Goal: Transaction & Acquisition: Purchase product/service

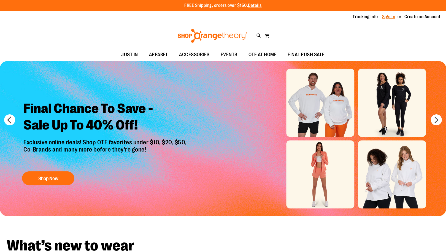
type input "**********"
click at [394, 17] on link "Sign In" at bounding box center [388, 17] width 13 height 6
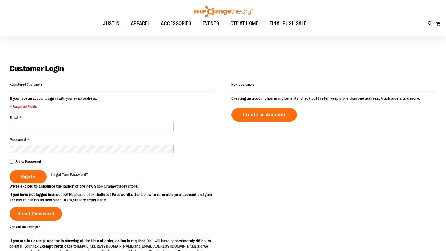
scroll to position [27, 0]
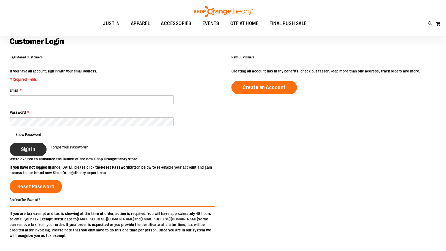
type input "**********"
click at [27, 147] on span "Sign In" at bounding box center [28, 149] width 14 height 6
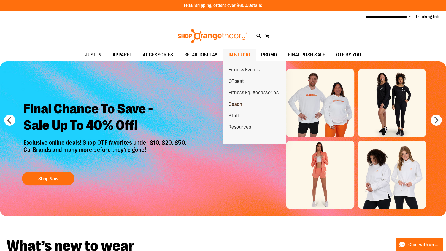
type input "**********"
click at [234, 103] on span "Coach" at bounding box center [236, 104] width 14 height 7
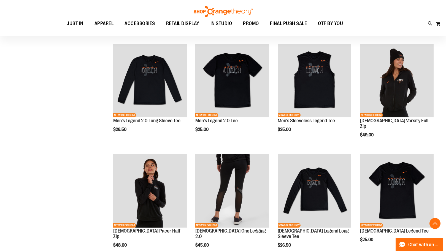
scroll to position [104, 0]
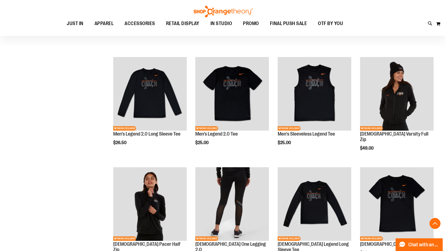
scroll to position [132, 0]
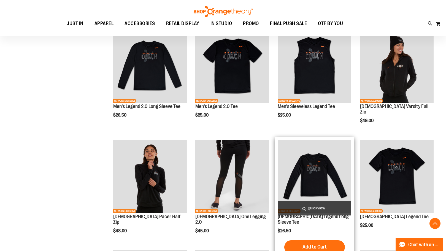
scroll to position [3, 0]
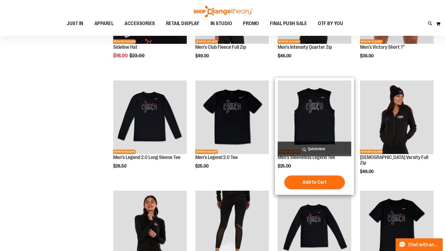
scroll to position [110, 0]
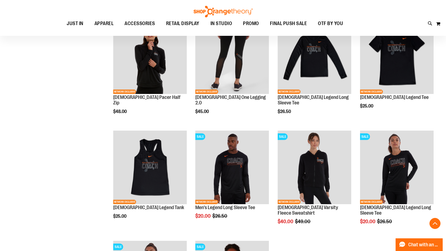
scroll to position [165, 0]
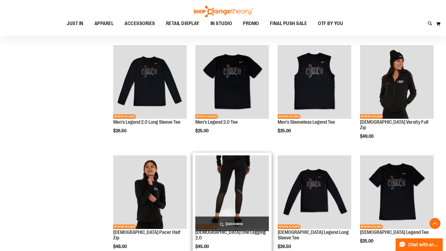
scroll to position [110, 0]
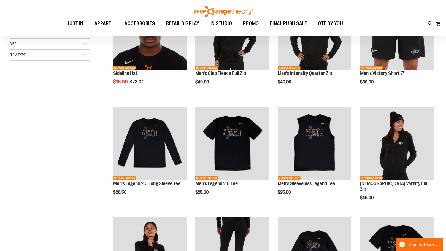
scroll to position [27, 0]
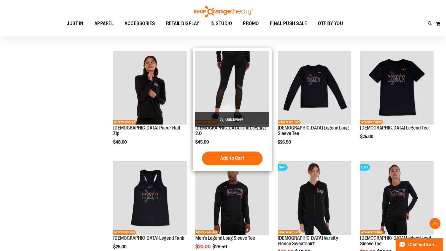
scroll to position [220, 0]
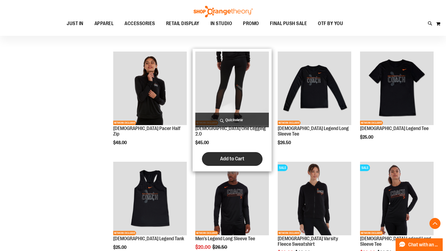
type input "**********"
click at [226, 152] on button "Add to Cart" at bounding box center [232, 159] width 61 height 14
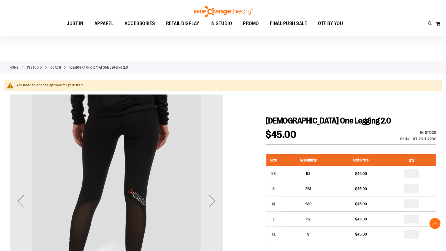
scroll to position [70, 0]
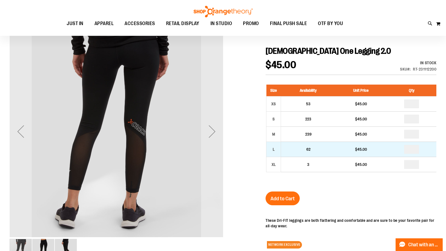
type input "**********"
click at [415, 149] on input "number" at bounding box center [411, 149] width 15 height 9
type input "*"
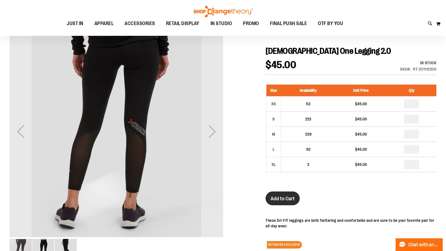
click at [277, 198] on span "Add to Cart" at bounding box center [282, 199] width 24 height 6
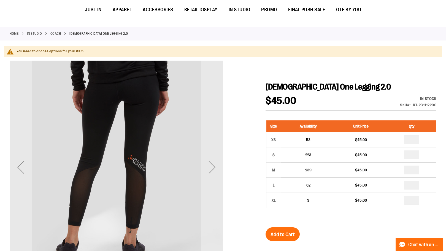
scroll to position [0, 0]
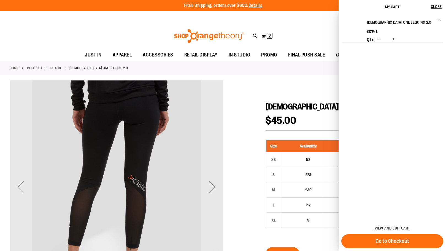
click at [56, 67] on link "Coach" at bounding box center [55, 68] width 11 height 5
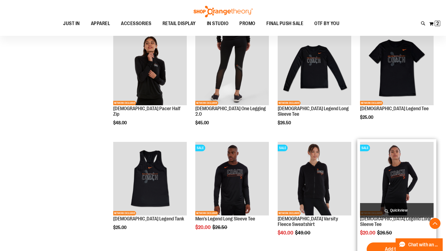
scroll to position [275, 0]
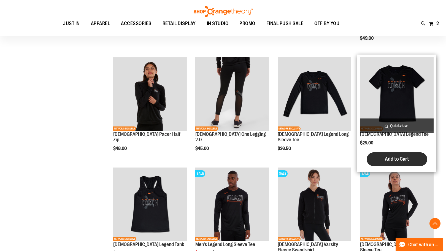
type input "**********"
click at [400, 156] on span "Add to Cart" at bounding box center [397, 159] width 24 height 6
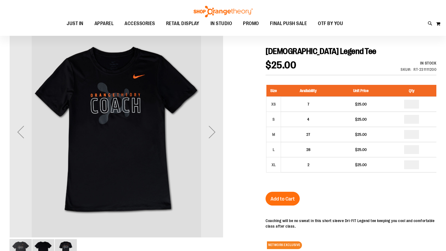
scroll to position [55, 0]
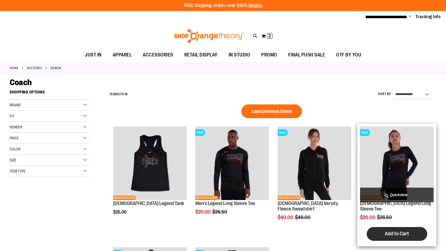
type input "**********"
click at [401, 231] on span "Add to Cart" at bounding box center [397, 234] width 24 height 6
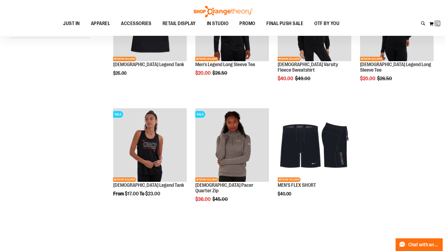
scroll to position [76, 0]
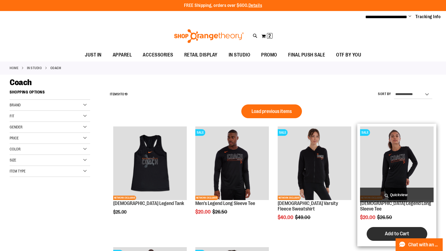
type input "**********"
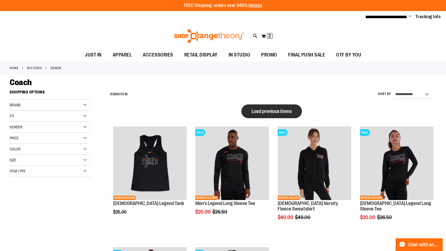
click at [272, 111] on span "Load previous items" at bounding box center [271, 112] width 40 height 6
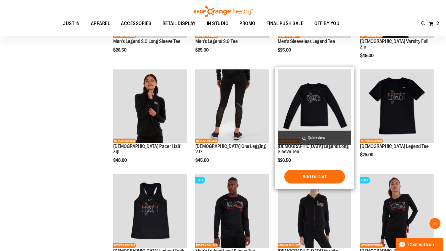
scroll to position [275, 0]
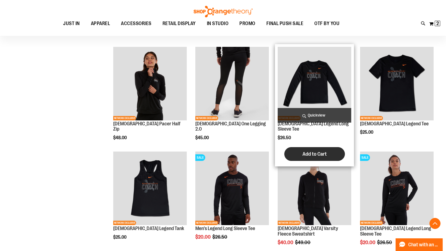
click at [315, 151] on span "Add to Cart" at bounding box center [314, 154] width 24 height 6
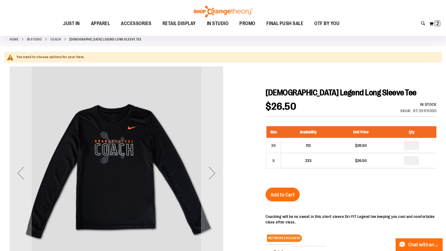
scroll to position [27, 0]
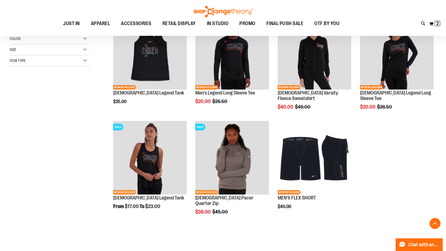
scroll to position [55, 0]
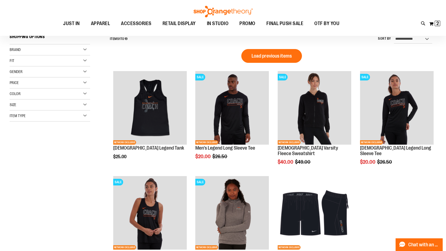
type input "**********"
click at [265, 57] on span "Load previous items" at bounding box center [271, 56] width 40 height 6
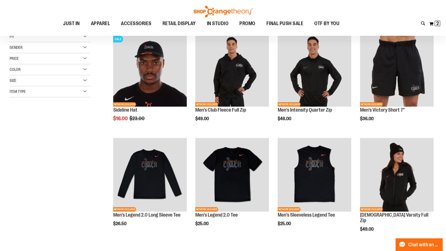
scroll to position [82, 0]
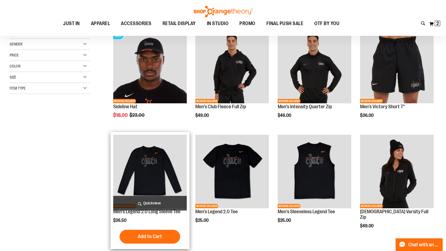
click at [160, 174] on img "product" at bounding box center [150, 172] width 74 height 74
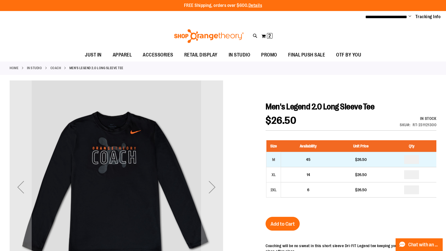
type input "**********"
click at [422, 160] on td "*" at bounding box center [411, 159] width 50 height 15
click at [415, 161] on input "number" at bounding box center [411, 159] width 15 height 9
type input "*"
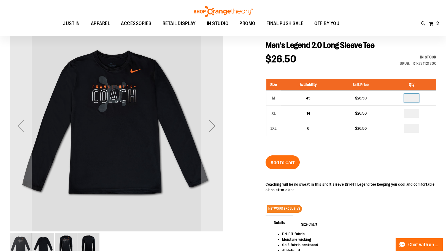
scroll to position [82, 0]
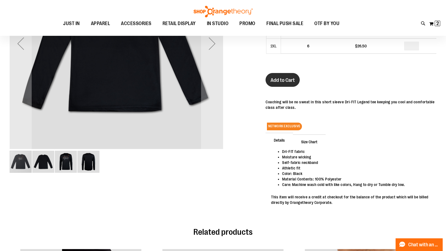
click at [283, 76] on button "Add to Cart" at bounding box center [282, 80] width 34 height 14
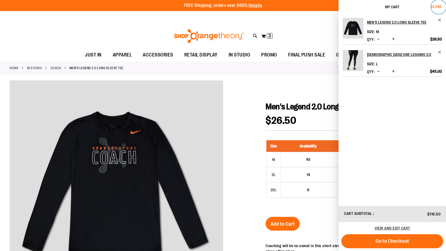
click at [433, 4] on span "Close" at bounding box center [436, 6] width 11 height 4
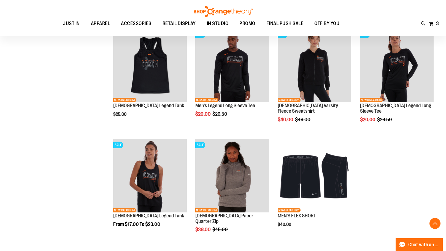
scroll to position [414, 0]
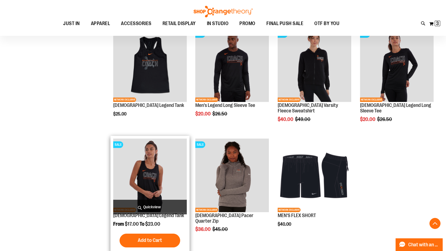
type input "**********"
click at [139, 170] on img "product" at bounding box center [150, 176] width 74 height 74
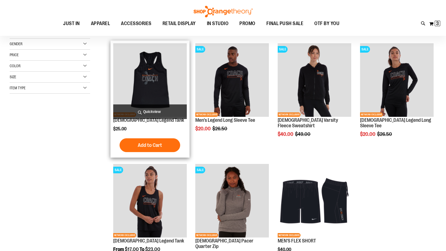
scroll to position [22, 0]
type input "**********"
click at [156, 82] on img "product" at bounding box center [150, 80] width 74 height 74
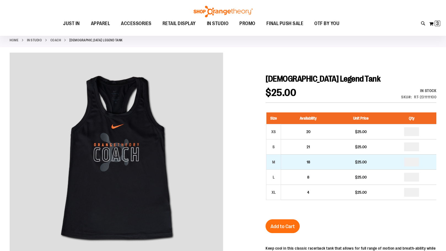
scroll to position [27, 0]
type input "**********"
click at [414, 162] on input "number" at bounding box center [411, 162] width 15 height 9
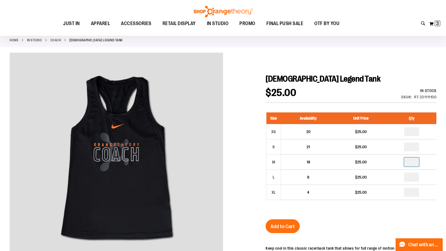
type input "*"
click at [283, 226] on span "Add to Cart" at bounding box center [282, 226] width 24 height 6
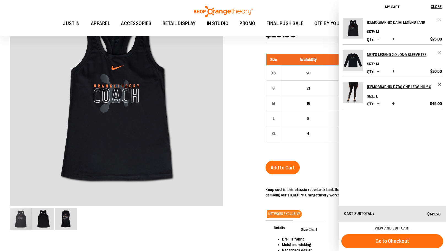
scroll to position [0, 0]
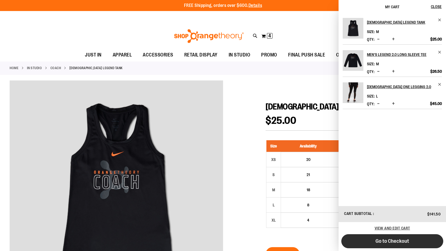
click at [411, 236] on button "Go to Checkout" at bounding box center [392, 241] width 102 height 14
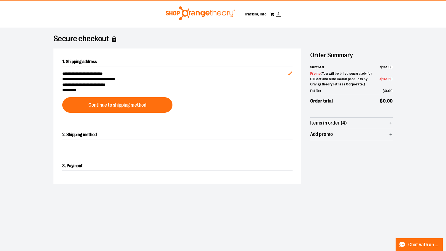
scroll to position [28, 0]
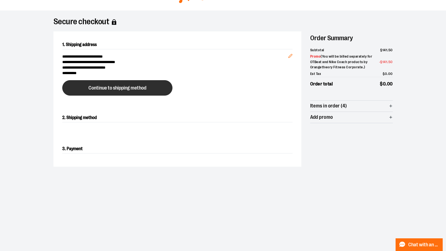
click at [133, 89] on span "Continue to shipping method" at bounding box center [117, 87] width 58 height 5
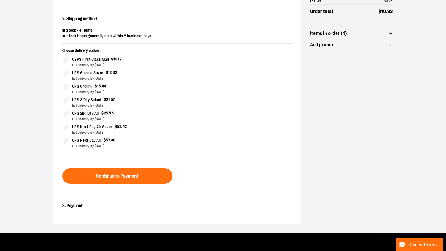
scroll to position [116, 0]
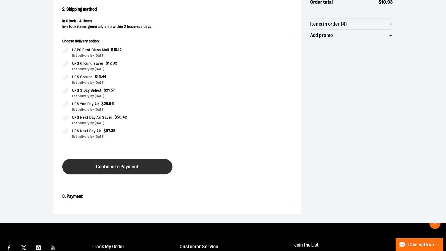
click at [144, 162] on button "Continue to Payment" at bounding box center [117, 166] width 110 height 15
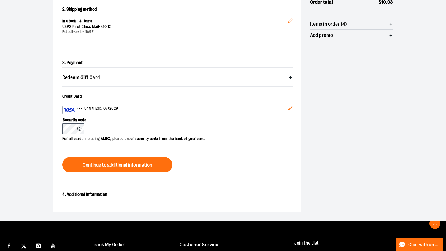
click at [239, 122] on label "Security code" at bounding box center [174, 118] width 225 height 9
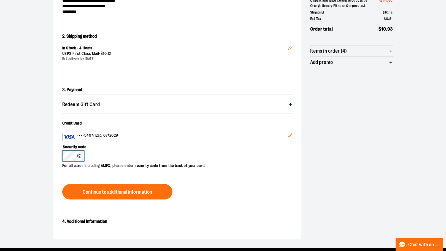
scroll to position [88, 0]
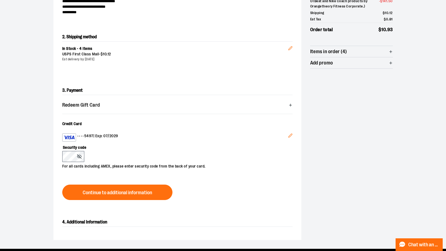
click at [135, 158] on div "Security code For all cards including AMEX, please enter security code from the…" at bounding box center [174, 156] width 225 height 28
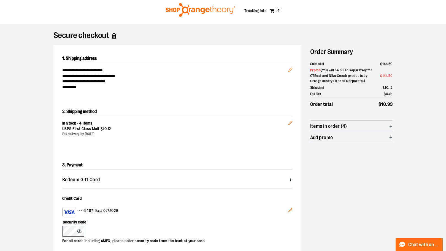
scroll to position [0, 0]
